Goal: Task Accomplishment & Management: Manage account settings

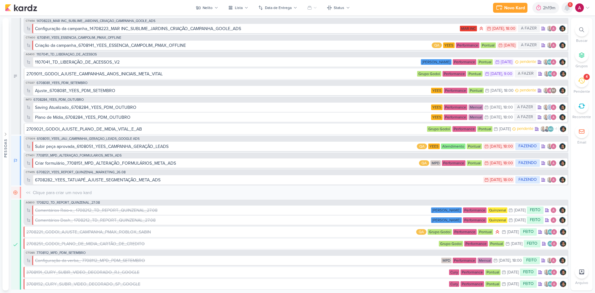
click at [569, 11] on div at bounding box center [566, 7] width 11 height 11
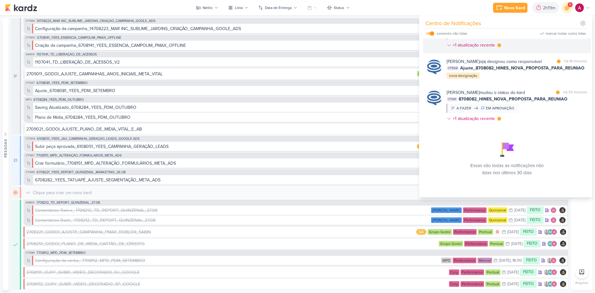
scroll to position [83, 0]
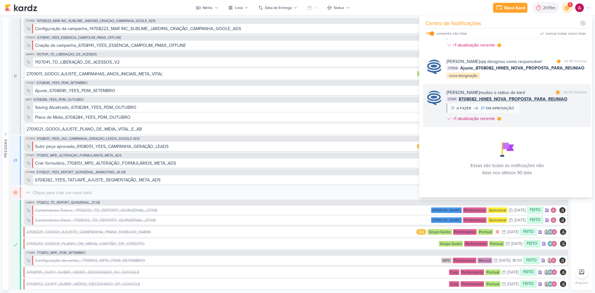
click at [551, 108] on div "[PERSON_NAME] mudou o status do kard marcar como lida há 33 minutos CT1341 8708…" at bounding box center [516, 106] width 141 height 35
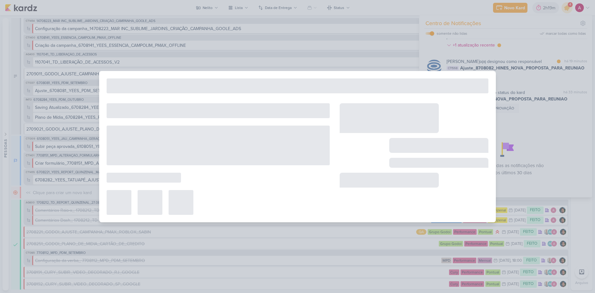
type input "8708082_HINES_NOVA_PROPOSTA_PARA_REUNIAO"
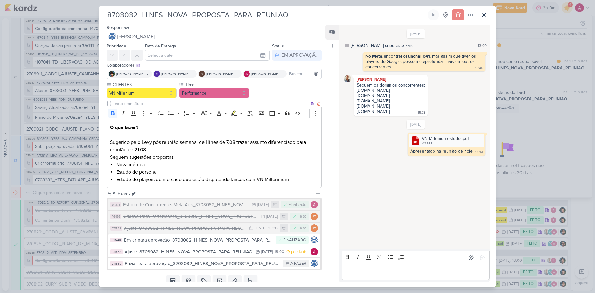
scroll to position [22, 0]
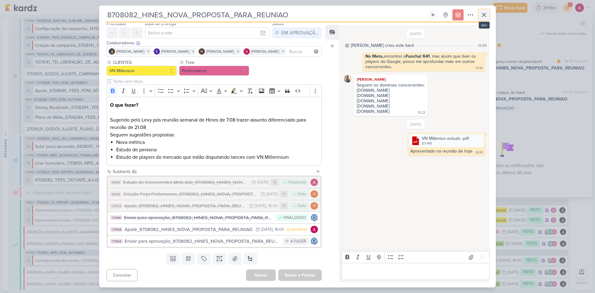
click at [487, 17] on icon at bounding box center [483, 14] width 7 height 7
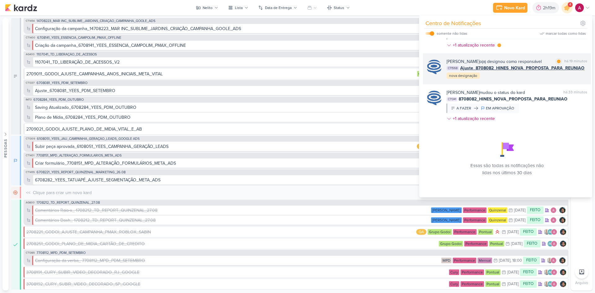
click at [507, 80] on div "[PERSON_NAME] o(a) designou como responsável marcar como lida há 19 minutos CT1…" at bounding box center [507, 68] width 168 height 31
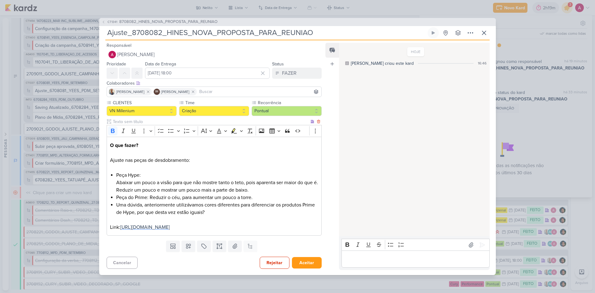
click at [170, 225] on span "[URL][DOMAIN_NAME]" at bounding box center [145, 227] width 50 height 6
click at [356, 260] on p "Editor editing area: main" at bounding box center [415, 258] width 142 height 7
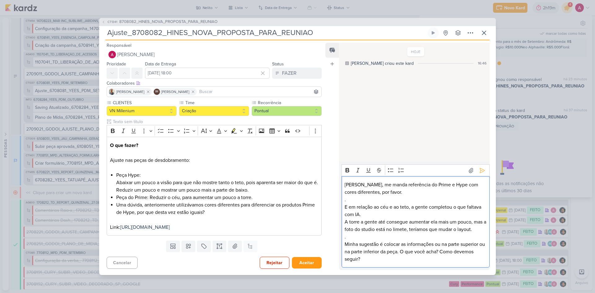
click at [442, 249] on p "Minha sugestão é colocar as informações ou na parte superior ou na parte inferi…" at bounding box center [415, 251] width 142 height 22
click at [0, 0] on lt-span "ou na parte superior , ou" at bounding box center [0, 0] width 0 height 0
click at [480, 249] on p "Minha sugestão é colocar as informações ou na parte superior, ou na parte infer…" at bounding box center [415, 251] width 142 height 22
click at [443, 247] on p "Minha sugestão é colocar as informações ou na parte superior ou na parte inferi…" at bounding box center [415, 251] width 142 height 22
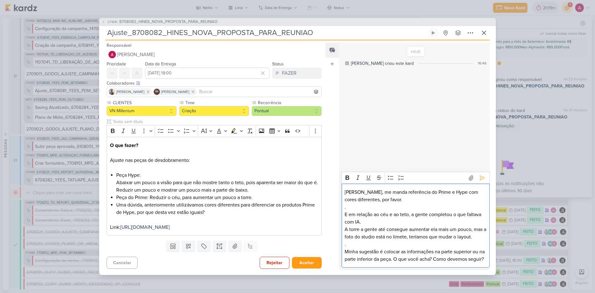
click at [421, 263] on p "Minha sugestão é colocar as informações na parte superior ou na parte inferior …" at bounding box center [415, 255] width 142 height 15
click at [402, 232] on p "A torre a gente até consegue aumentar ela mais um pouco, mas a foto do studio e…" at bounding box center [415, 233] width 142 height 15
click at [0, 0] on lt-span "limite" at bounding box center [0, 0] width 0 height 0
drag, startPoint x: 345, startPoint y: 248, endPoint x: 365, endPoint y: 252, distance: 19.7
click at [345, 248] on p "Minha sugestão é colocar as informações na parte superior ou na parte inferior …" at bounding box center [415, 255] width 142 height 15
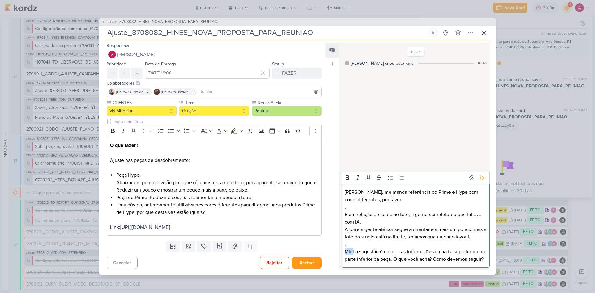
click at [353, 244] on div "[PERSON_NAME], me manda referência do Prime e Hype com cores diferentes, por fa…" at bounding box center [415, 225] width 148 height 84
click at [353, 240] on p "." at bounding box center [415, 243] width 142 height 7
click at [379, 248] on p "Minha sugestão é colocar as informações na parte superior ou na parte inferior …" at bounding box center [415, 255] width 142 height 15
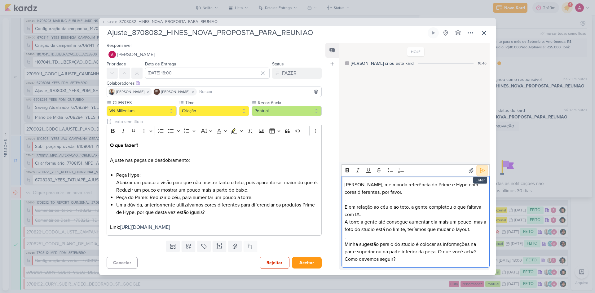
click at [481, 173] on icon at bounding box center [482, 170] width 6 height 6
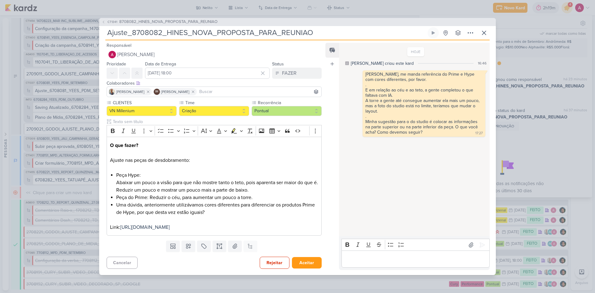
click at [246, 88] on input at bounding box center [259, 91] width 122 height 7
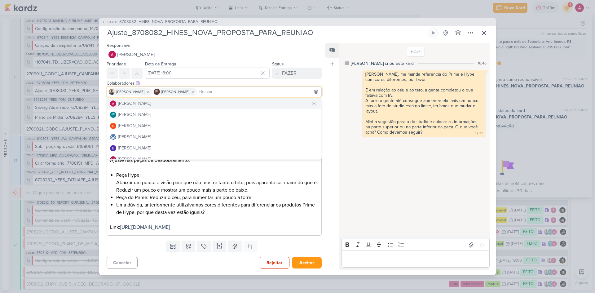
click at [171, 98] on button "[PERSON_NAME]" at bounding box center [214, 103] width 214 height 11
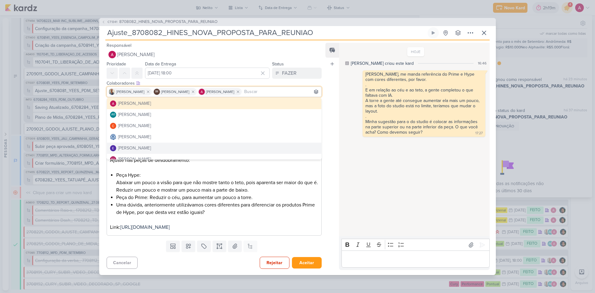
click at [227, 270] on div "Cancelar Rejeitar Aceitar" at bounding box center [211, 262] width 225 height 16
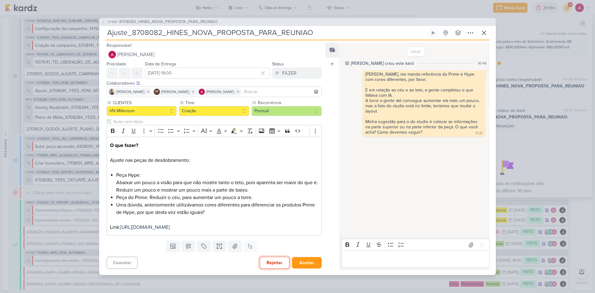
click at [268, 267] on button "Rejeitar" at bounding box center [275, 263] width 30 height 12
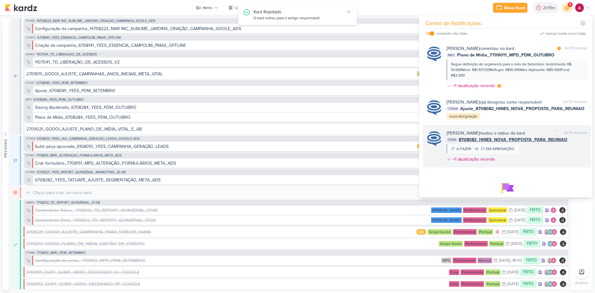
scroll to position [21, 0]
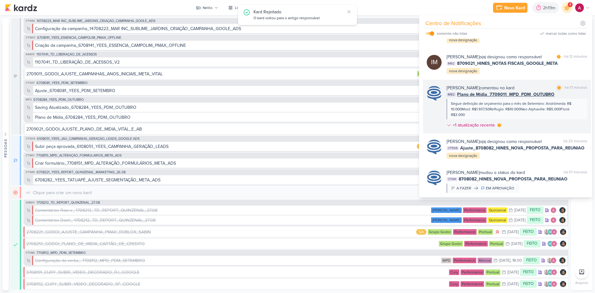
click at [542, 131] on div "[PERSON_NAME] comentou no kard marcar como lida há 17 minutos IM82 Plano de Míd…" at bounding box center [516, 108] width 141 height 46
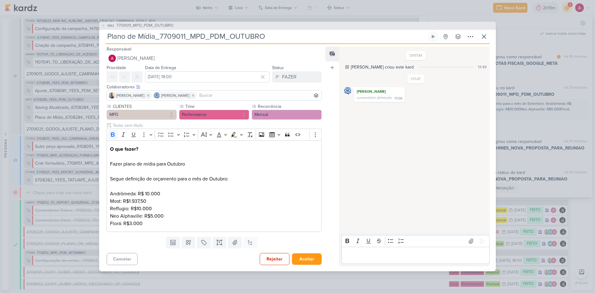
click at [218, 94] on input at bounding box center [259, 95] width 122 height 7
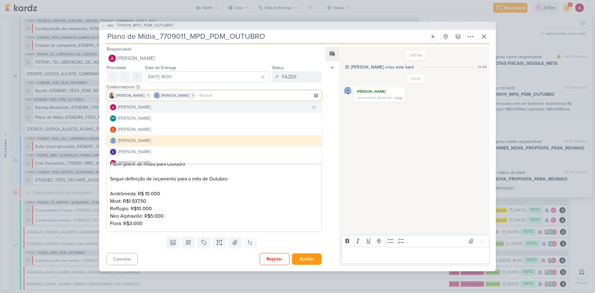
click at [176, 107] on button "[PERSON_NAME]" at bounding box center [214, 107] width 214 height 11
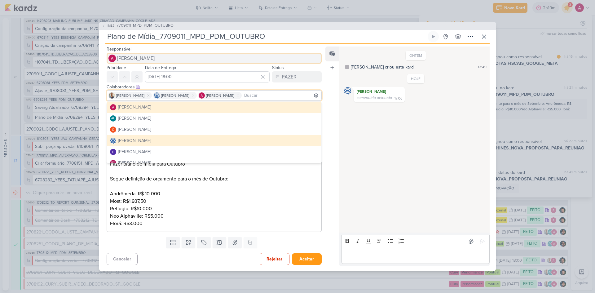
click at [155, 57] on span "[PERSON_NAME]" at bounding box center [135, 58] width 37 height 7
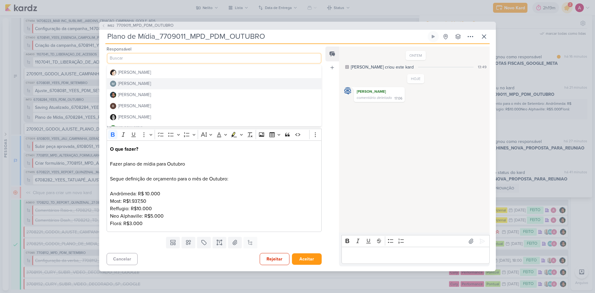
scroll to position [117, 0]
click at [165, 89] on button "[PERSON_NAME]" at bounding box center [214, 86] width 214 height 11
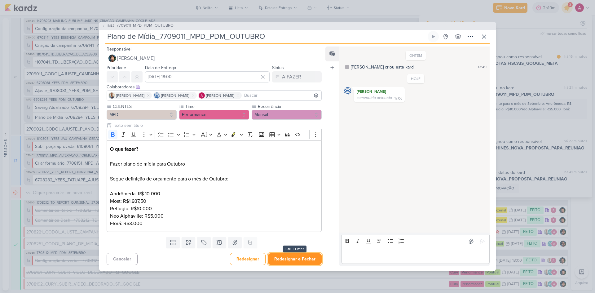
click at [301, 260] on button "Redesignar e Fechar" at bounding box center [295, 258] width 54 height 11
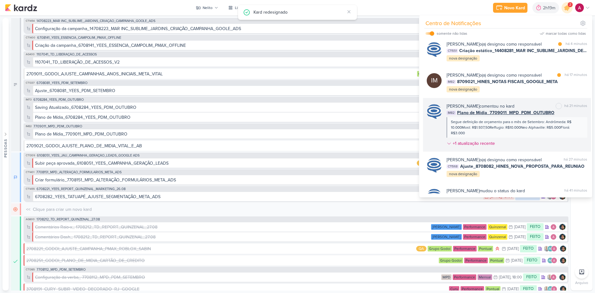
scroll to position [0, 0]
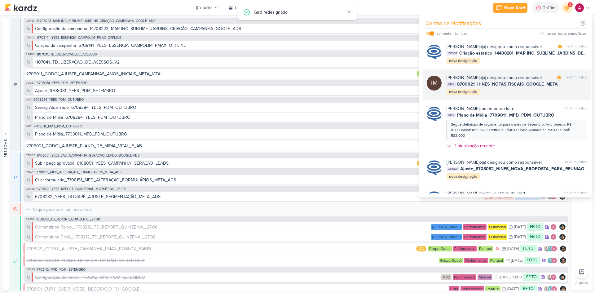
click at [510, 95] on div "[PERSON_NAME] o(a) designou como responsável marcar como lida há 17 minutos IM8…" at bounding box center [516, 84] width 141 height 21
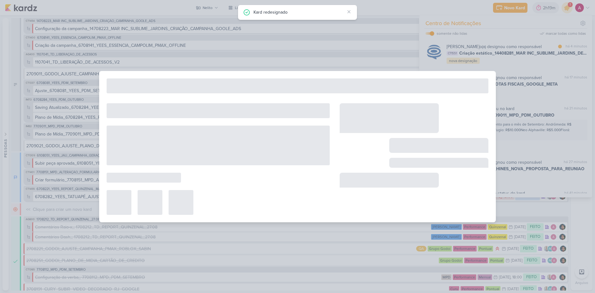
type input "8709021_HINES_NOTAS FISCAIS_GOOGLE_META"
type input "[DATE] 15:00"
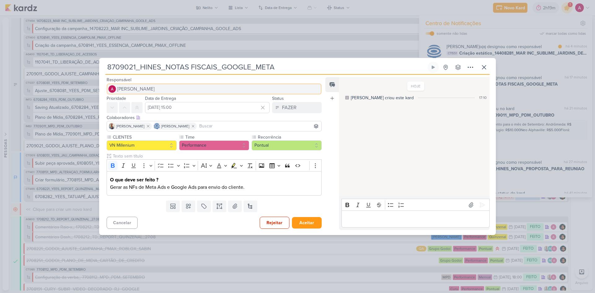
click at [155, 89] on span "[PERSON_NAME]" at bounding box center [135, 88] width 37 height 7
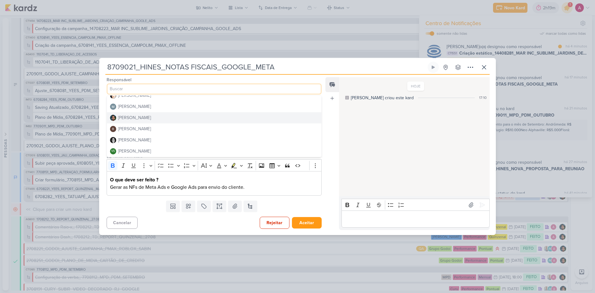
click at [150, 119] on button "[PERSON_NAME]" at bounding box center [214, 117] width 214 height 11
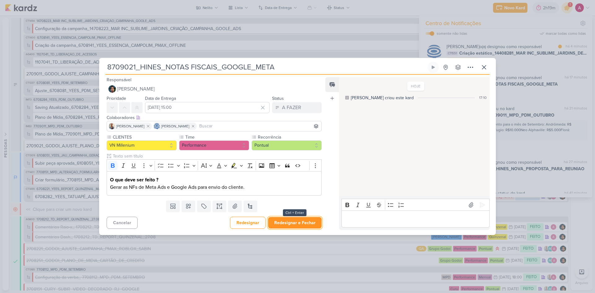
click at [296, 225] on button "Redesignar e Fechar" at bounding box center [295, 222] width 54 height 11
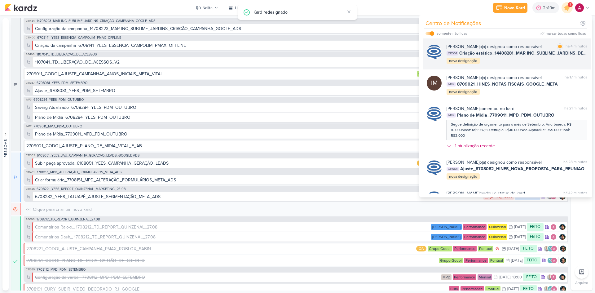
click at [518, 69] on div "[PERSON_NAME] o(a) designou como responsável marcar como lida há 4 minutos CT15…" at bounding box center [507, 53] width 168 height 31
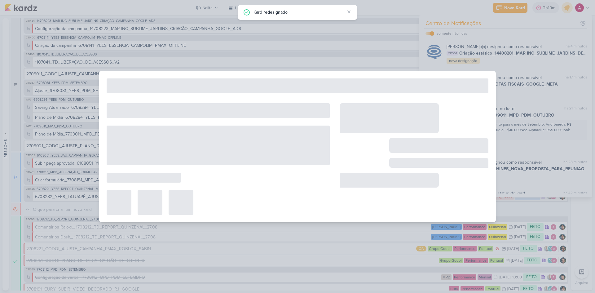
type input "Criação estático_14408281_MAR INC_SUBLIME_JARDINS_DESDOBRAMENTO_PEÇAS_META_ADS"
type input "[DATE] 18:00"
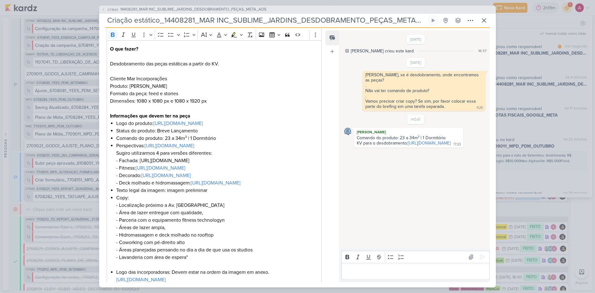
scroll to position [70, 0]
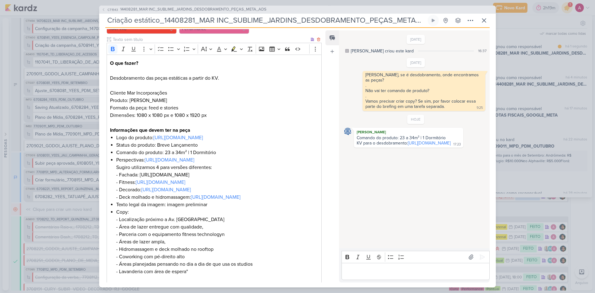
click at [315, 188] on li "Perspectivas: [URL][DOMAIN_NAME] Sugiro utilizarmos 4 para versões diferentes: …" at bounding box center [217, 178] width 202 height 45
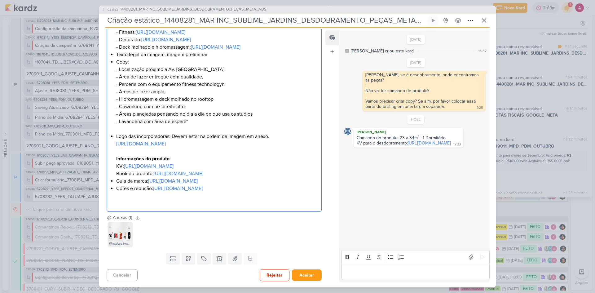
scroll to position [287, 0]
click at [121, 243] on img at bounding box center [120, 234] width 25 height 25
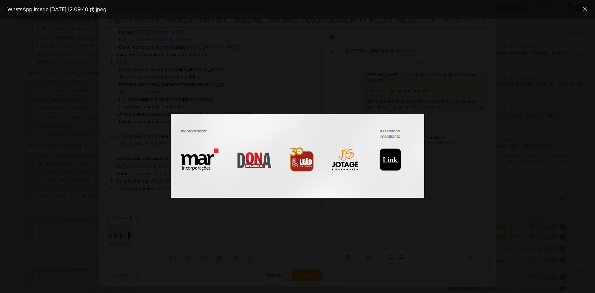
click at [233, 241] on div at bounding box center [297, 156] width 595 height 274
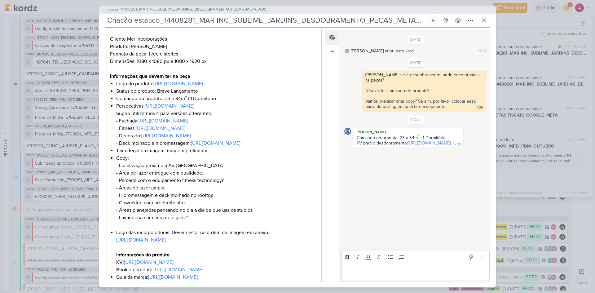
scroll to position [124, 0]
click at [117, 203] on li "Copy: - Localização próximo a Av. Paulista - Área de lazer entregue com qualida…" at bounding box center [217, 191] width 202 height 74
click at [117, 201] on li "Copy: - Localização próximo a Av. Paulista - Área de lazer entregue com qualida…" at bounding box center [217, 191] width 202 height 74
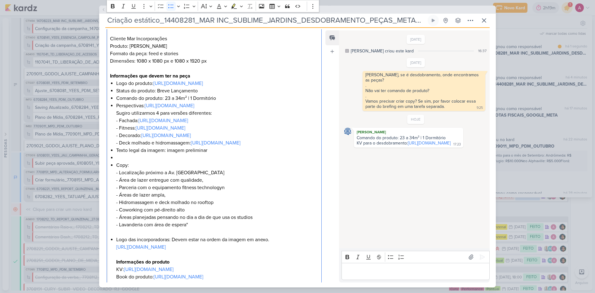
click at [120, 161] on li "Editor editing area: main" at bounding box center [217, 157] width 202 height 7
click at [169, 7] on icon "Editor toolbar" at bounding box center [171, 6] width 6 height 6
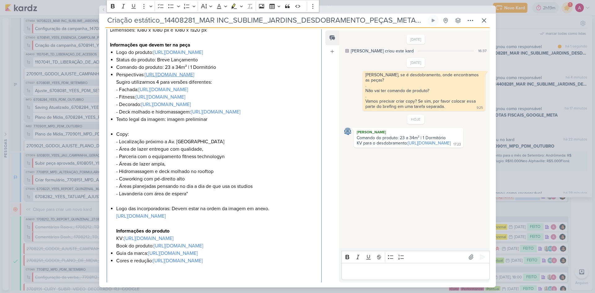
scroll to position [186, 0]
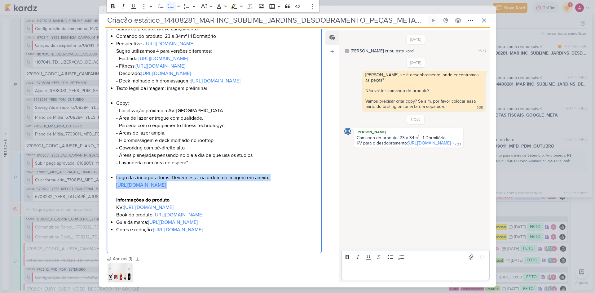
drag, startPoint x: 290, startPoint y: 231, endPoint x: 111, endPoint y: 225, distance: 178.9
click at [116, 218] on li "Logo das incorporadoras: Devem estar na ordem da imagem em anexo. [URL][DOMAIN_…" at bounding box center [217, 196] width 202 height 45
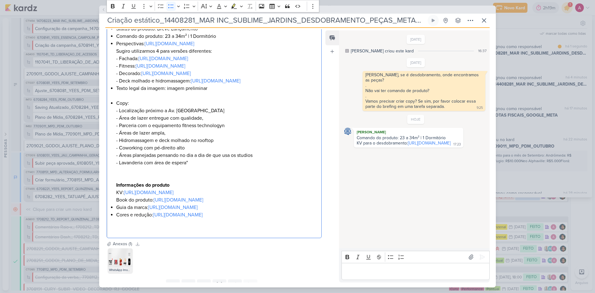
click at [116, 99] on p "Editor editing area: main" at bounding box center [214, 95] width 208 height 7
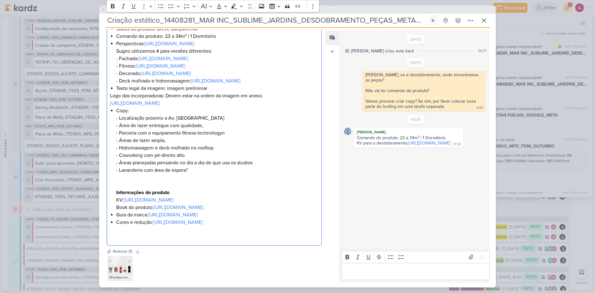
click at [207, 107] on p "Logo das incorporadoras: Devem estar na ordem da imagem em anexo. [URL][DOMAIN_…" at bounding box center [214, 99] width 208 height 15
click at [168, 7] on button "Bulleted List" at bounding box center [170, 6] width 9 height 9
click at [289, 107] on li "Logo das incorporadoras: Devem estar na ordem da imagem em anexo. [URL][DOMAIN_…" at bounding box center [217, 99] width 202 height 15
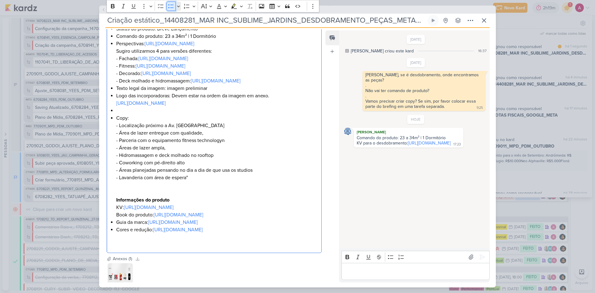
click at [171, 8] on icon "Editor toolbar" at bounding box center [171, 6] width 6 height 6
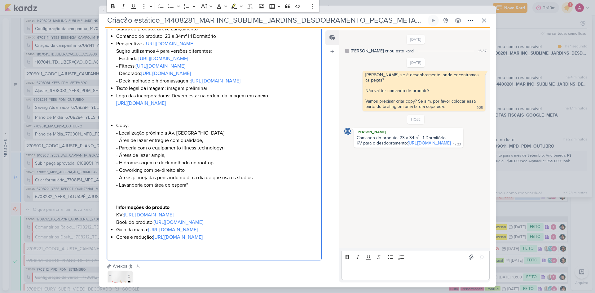
click at [125, 226] on li "Copy: - Localização próximo a Av. Paulista - Área de lazer entregue com qualida…" at bounding box center [217, 174] width 202 height 104
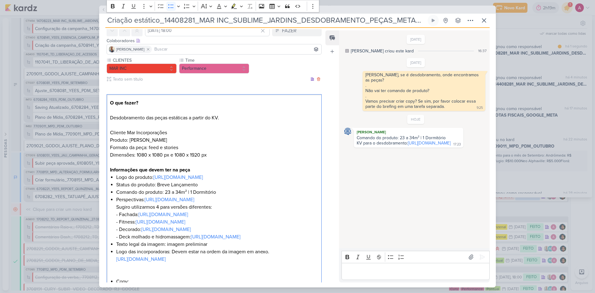
scroll to position [0, 0]
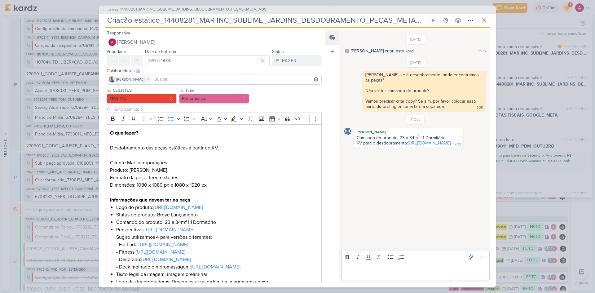
click at [159, 78] on input at bounding box center [236, 79] width 167 height 7
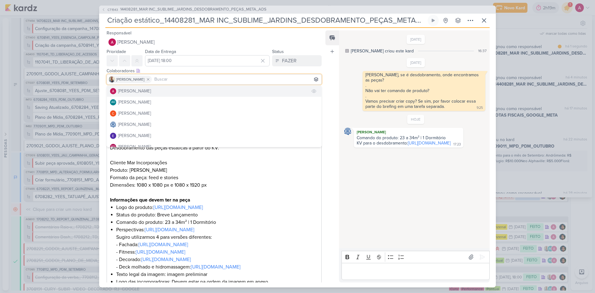
click at [140, 89] on div "[PERSON_NAME]" at bounding box center [134, 91] width 33 height 7
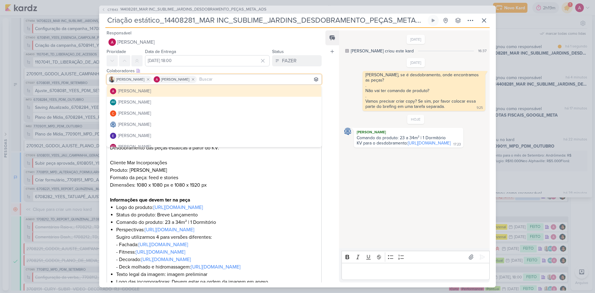
click at [144, 35] on div "Responsável [PERSON_NAME] [PERSON_NAME] AG [PERSON_NAME] [PERSON_NAME] [PERSON_…" at bounding box center [211, 38] width 225 height 19
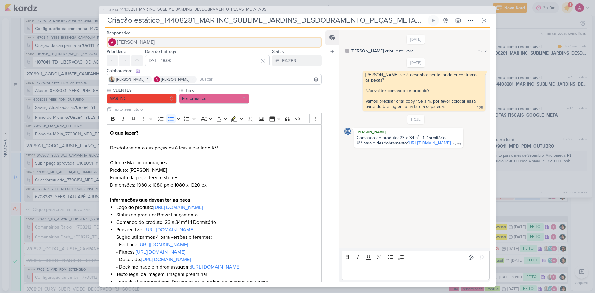
click at [145, 40] on span "[PERSON_NAME]" at bounding box center [135, 41] width 37 height 7
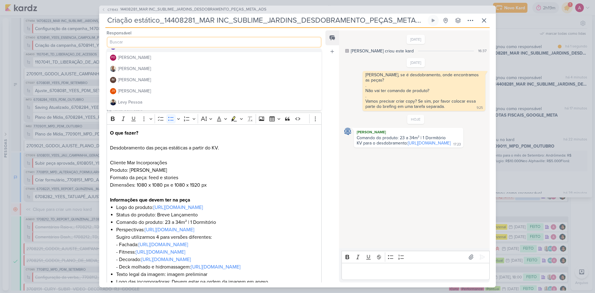
scroll to position [62, 0]
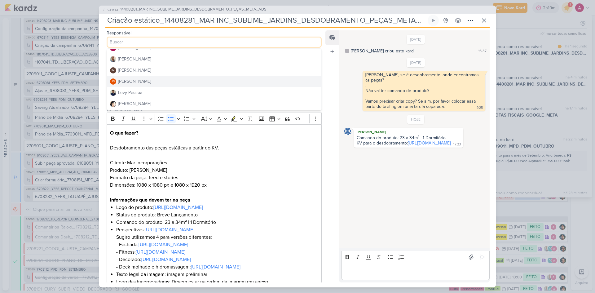
click at [139, 80] on div "[PERSON_NAME]" at bounding box center [134, 81] width 33 height 7
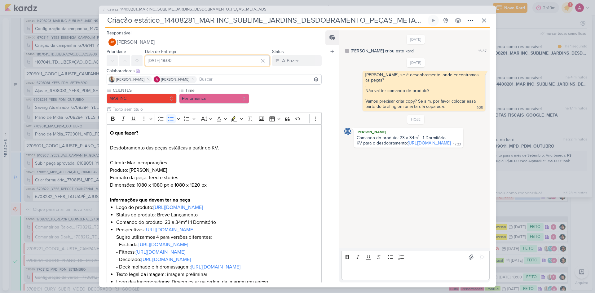
click at [218, 60] on input "[DATE] 18:00" at bounding box center [207, 60] width 125 height 11
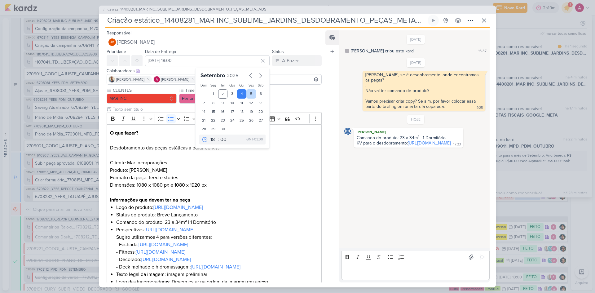
click at [249, 95] on div "5" at bounding box center [251, 93] width 10 height 9
type input "[DATE] 18:00"
click at [321, 143] on div "CLIENTES MAR INC Time" at bounding box center [211, 264] width 225 height 354
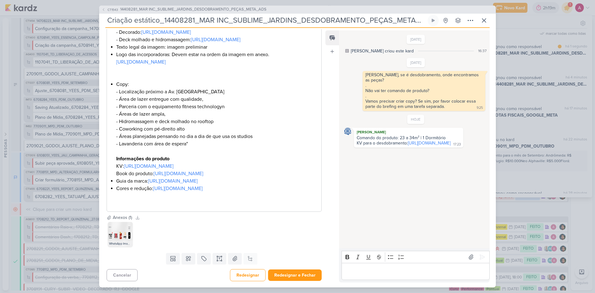
scroll to position [301, 0]
click at [302, 275] on button "Redesignar e Fechar" at bounding box center [295, 274] width 54 height 11
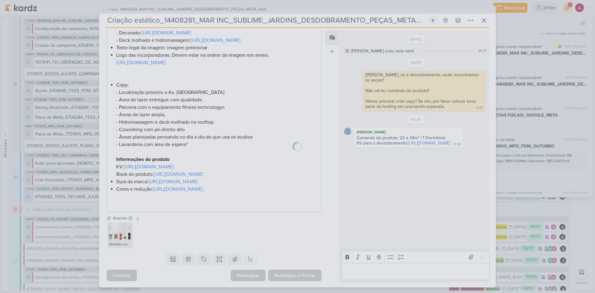
scroll to position [301, 0]
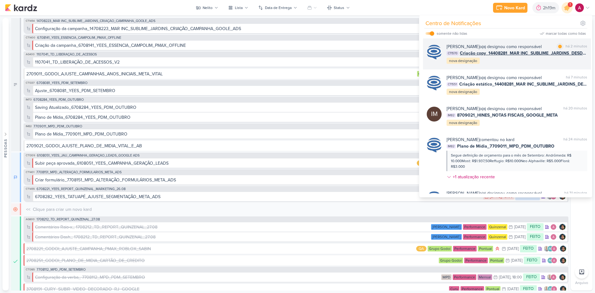
click at [545, 64] on div "[PERSON_NAME] o(a) designou como responsável marcar como lida há 2 minutos CT15…" at bounding box center [516, 53] width 141 height 21
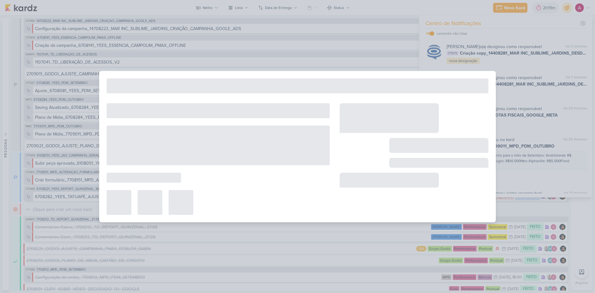
type input "Criação copy_14408281_MAR INC_SUBLIME_JARDINS_DESDOBRAMENTO_PEÇAS_META_ADS"
type input "[DATE] 18:00"
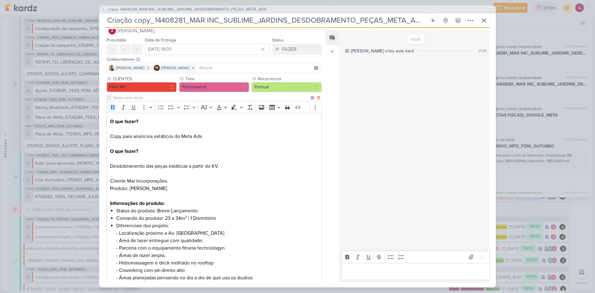
scroll to position [0, 0]
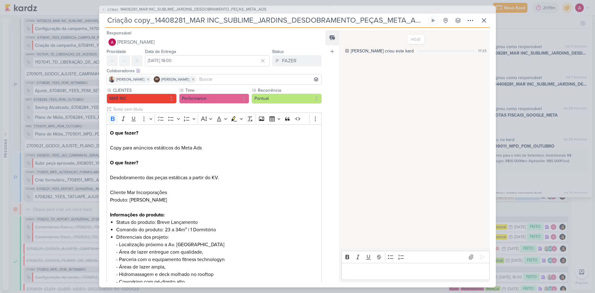
click at [221, 79] on input at bounding box center [259, 79] width 122 height 7
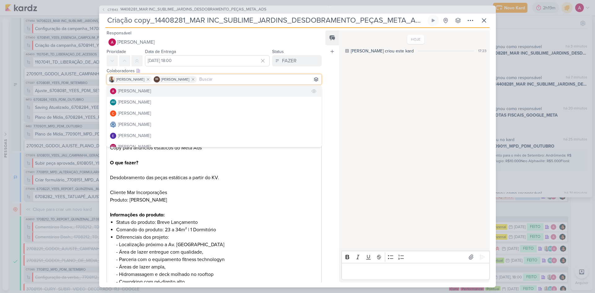
click at [171, 93] on button "[PERSON_NAME]" at bounding box center [214, 91] width 214 height 11
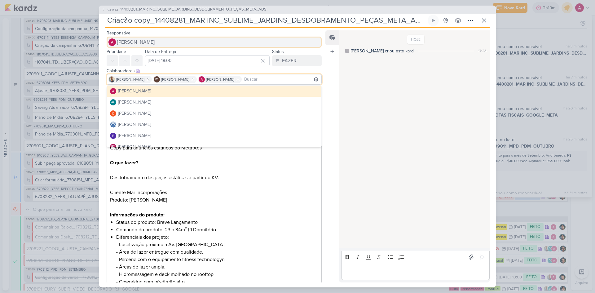
click at [126, 37] on button "[PERSON_NAME]" at bounding box center [214, 42] width 215 height 11
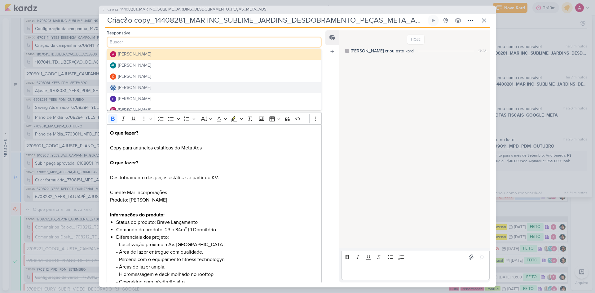
scroll to position [31, 0]
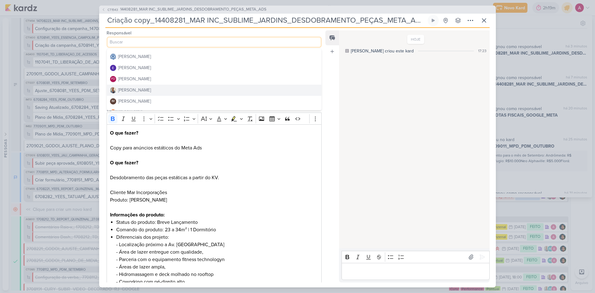
click at [140, 88] on button "[PERSON_NAME]" at bounding box center [214, 90] width 214 height 11
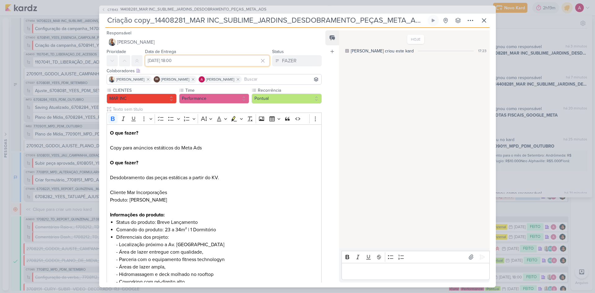
click at [190, 58] on input "[DATE] 18:00" at bounding box center [207, 60] width 125 height 11
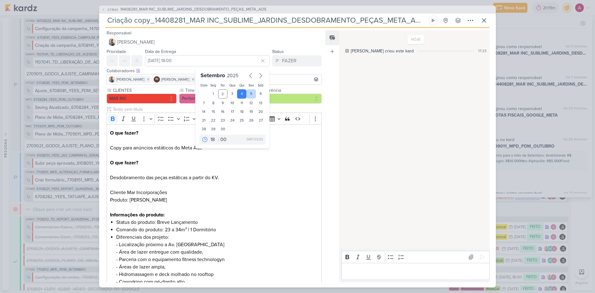
click at [248, 95] on div "5" at bounding box center [251, 93] width 10 height 9
type input "[DATE] 18:00"
click at [291, 161] on p "O que fazer? Copy para anúncios estáticos do Meta Ads O que fazer? Desdobrament…" at bounding box center [214, 173] width 208 height 89
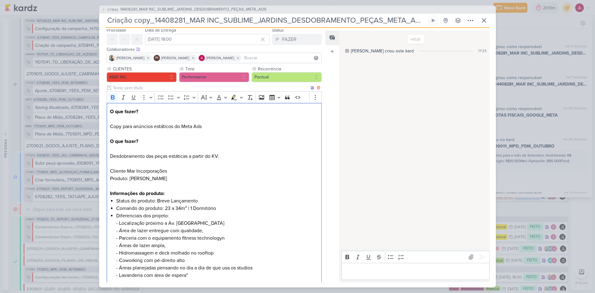
scroll to position [109, 0]
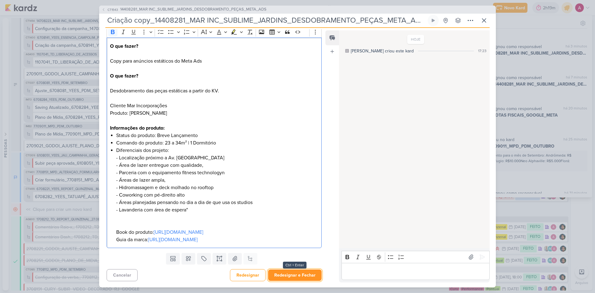
click at [300, 274] on button "Redesignar e Fechar" at bounding box center [295, 274] width 54 height 11
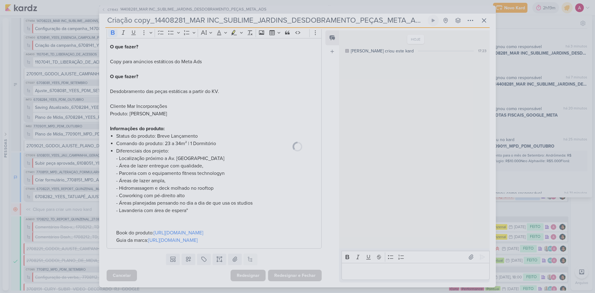
scroll to position [108, 0]
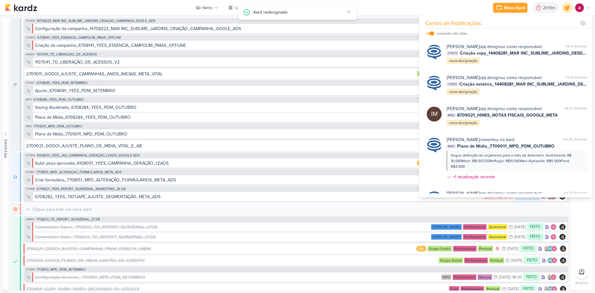
click at [568, 6] on icon at bounding box center [566, 7] width 7 height 7
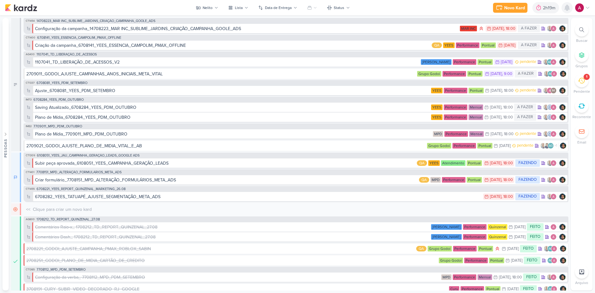
click at [566, 11] on icon at bounding box center [566, 7] width 7 height 7
